Goal: Information Seeking & Learning: Learn about a topic

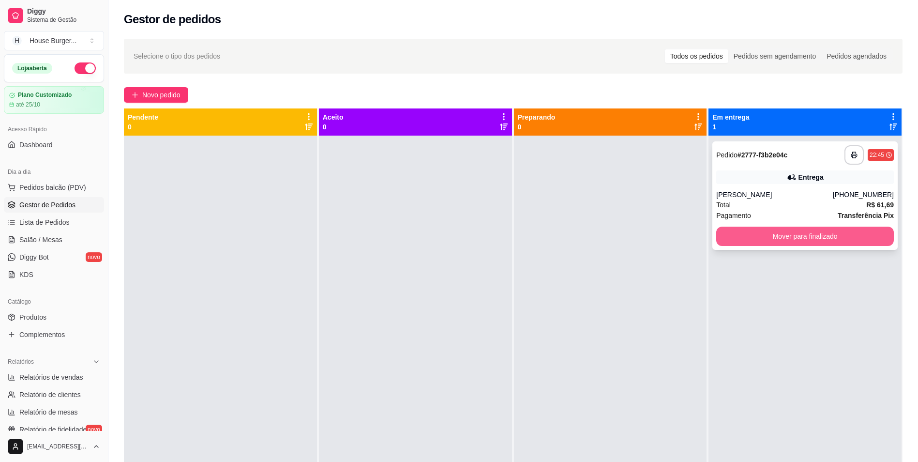
click at [744, 243] on button "Mover para finalizado" at bounding box center [805, 235] width 178 height 19
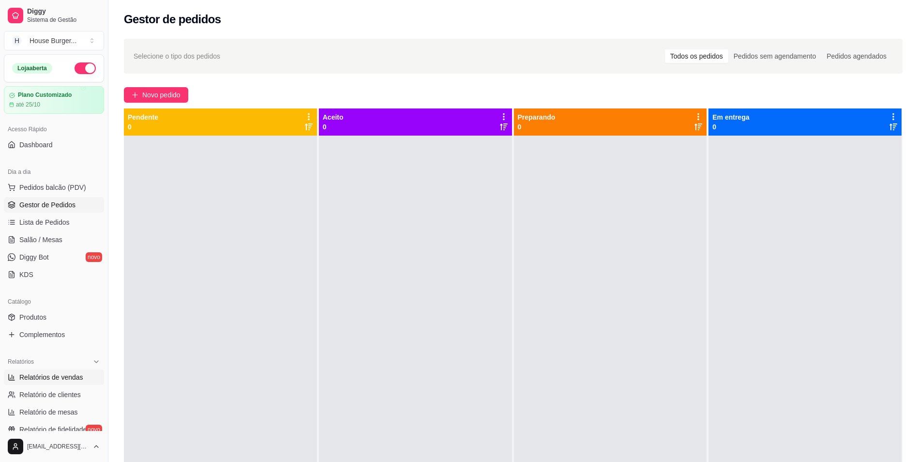
click at [81, 380] on link "Relatórios de vendas" at bounding box center [54, 376] width 100 height 15
select select "ALL"
select select "0"
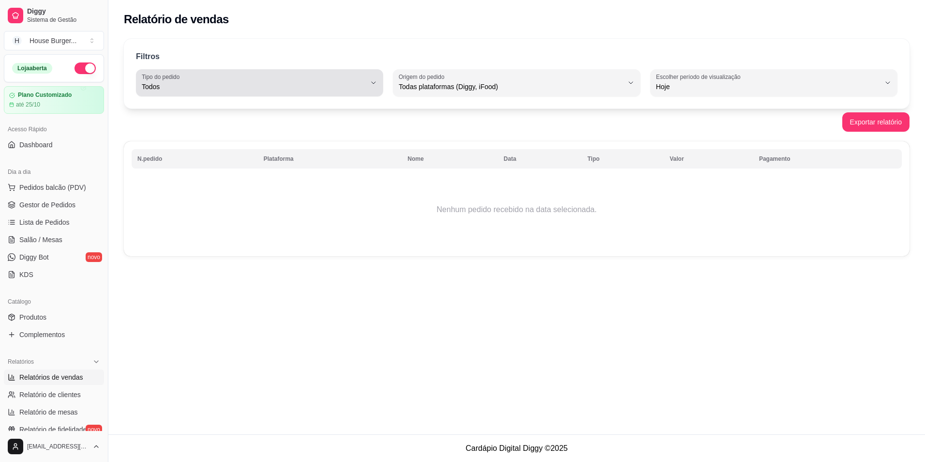
click at [260, 89] on span "Todos" at bounding box center [254, 87] width 224 height 10
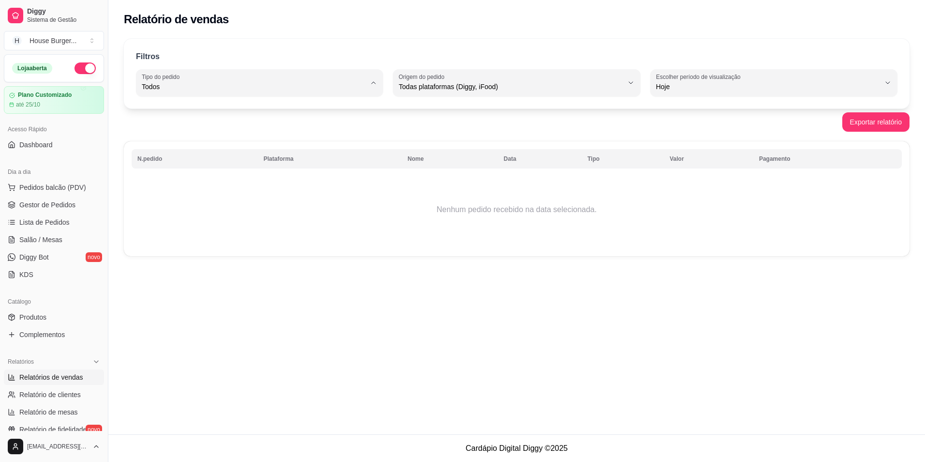
click at [553, 108] on div "Filtros ALL Tipo do pedido Todos Entrega Retirada Mesa Consumo local Tipo do pe…" at bounding box center [516, 150] width 817 height 235
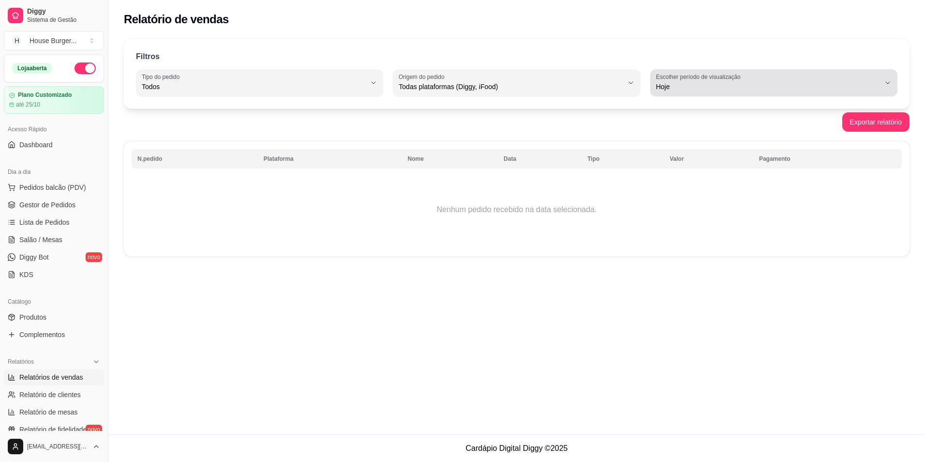
click at [742, 92] on button "Escolher período de visualização Hoje" at bounding box center [773, 82] width 247 height 27
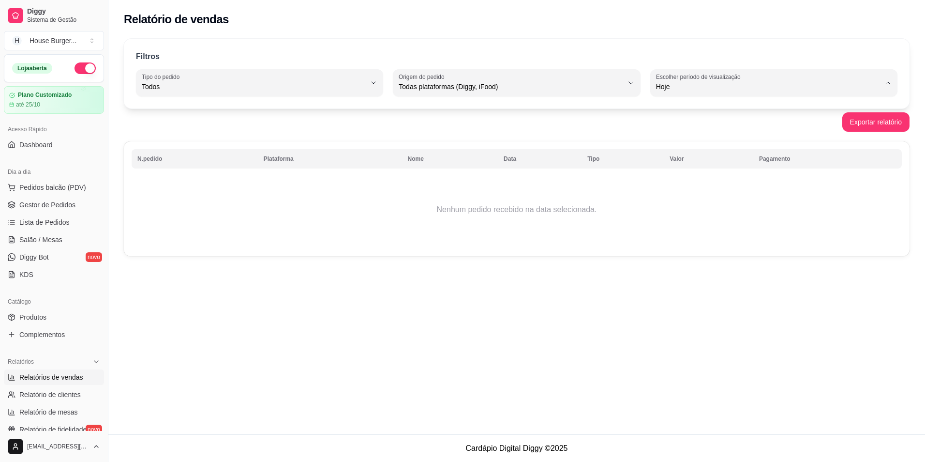
click at [720, 126] on span "Ontem" at bounding box center [768, 125] width 213 height 9
type input "1"
select select "1"
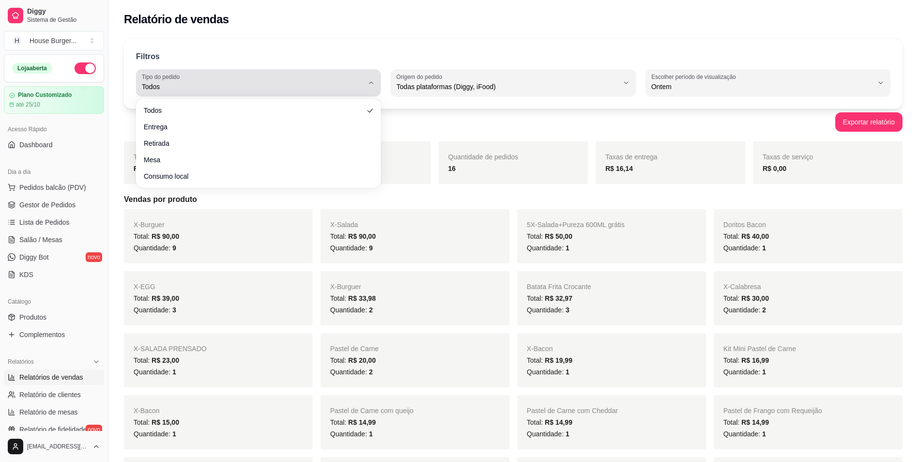
click at [182, 75] on label "Tipo do pedido" at bounding box center [162, 77] width 41 height 8
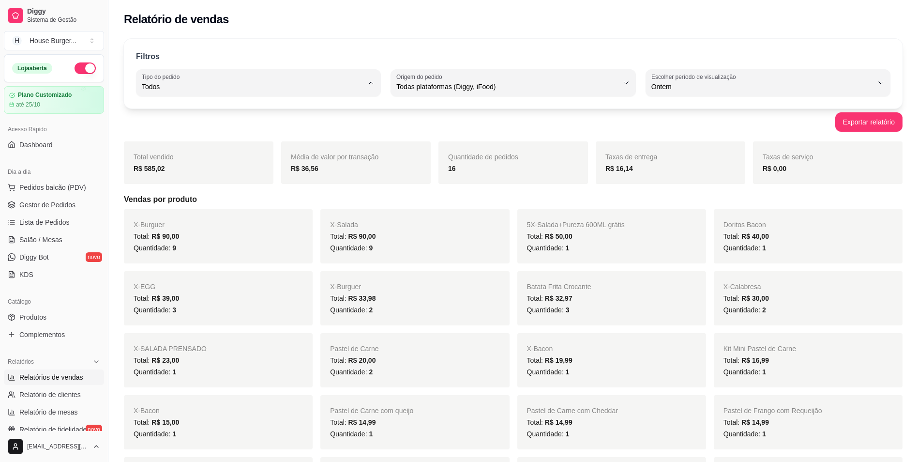
click at [179, 123] on span "Entrega" at bounding box center [253, 125] width 211 height 9
type input "DELIVERY"
select select "DELIVERY"
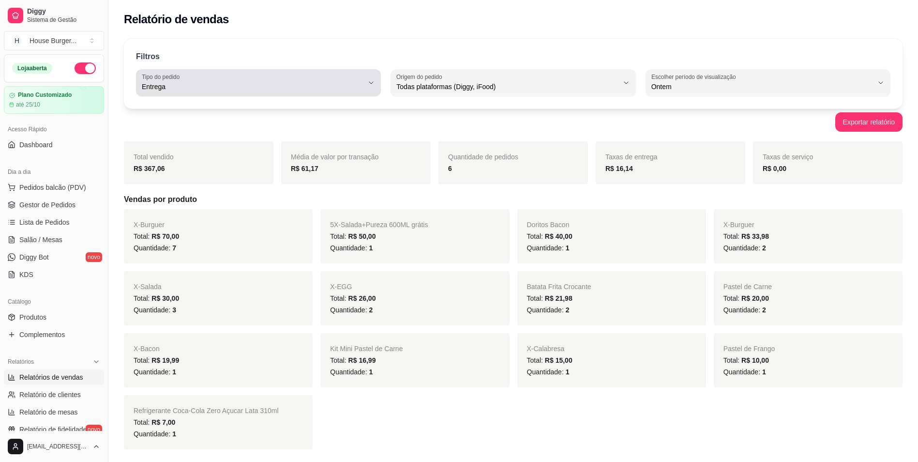
click at [228, 90] on span "Entrega" at bounding box center [253, 87] width 222 height 10
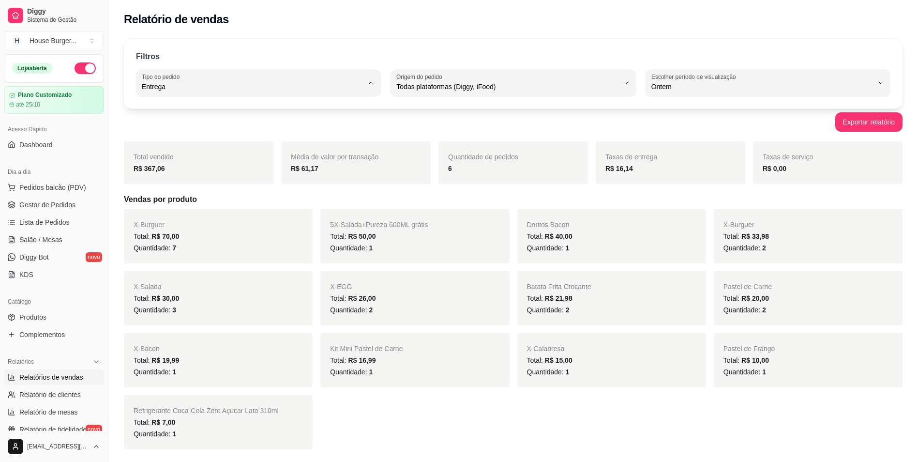
click at [208, 120] on li "Entrega" at bounding box center [259, 125] width 228 height 15
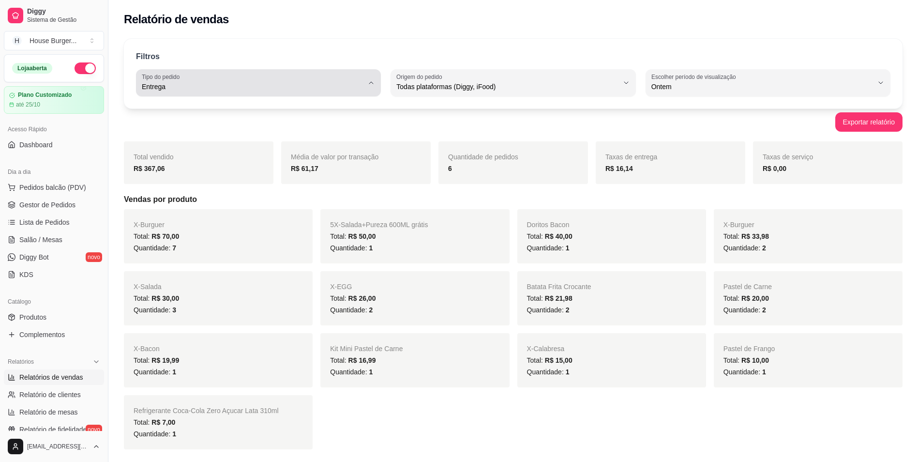
click at [213, 85] on span "Entrega" at bounding box center [253, 87] width 222 height 10
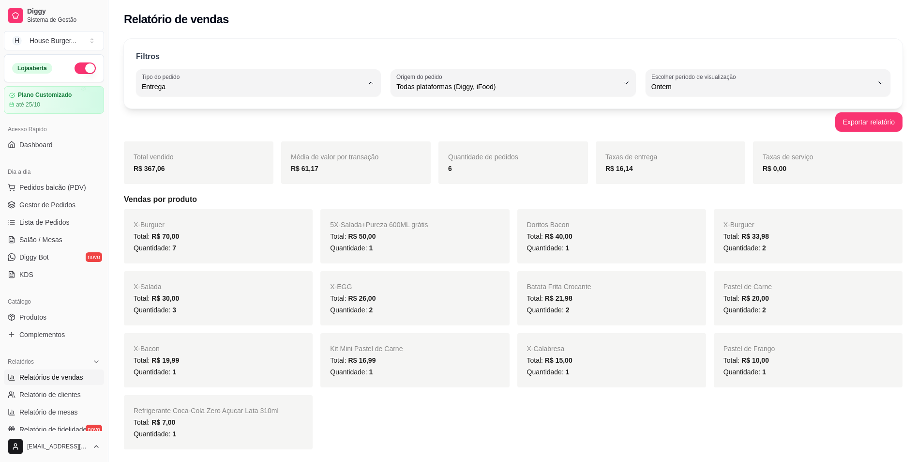
click at [188, 117] on li "Todos" at bounding box center [259, 110] width 228 height 15
type input "ALL"
select select "ALL"
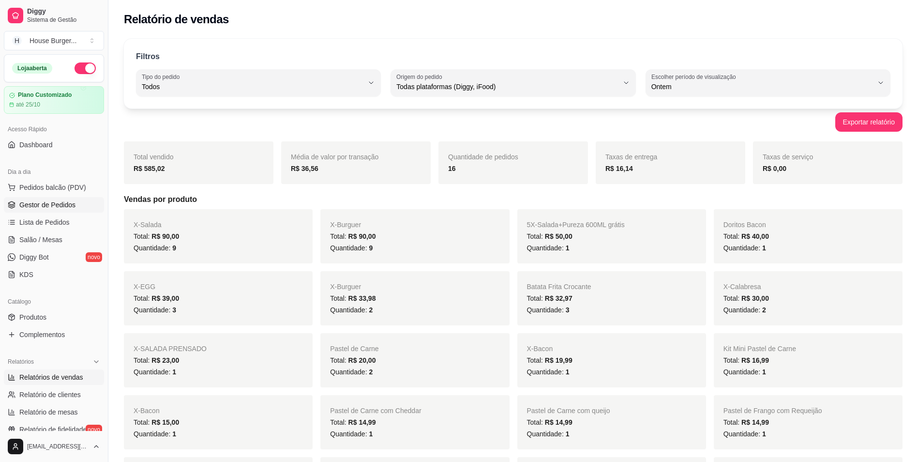
click at [43, 209] on span "Gestor de Pedidos" at bounding box center [47, 205] width 56 height 10
